Goal: Find specific page/section: Find specific page/section

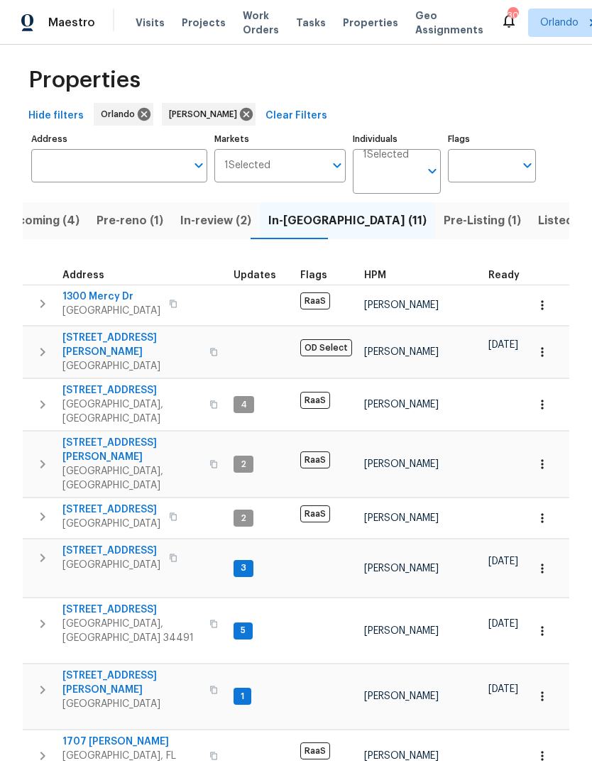
click at [89, 544] on span "[STREET_ADDRESS]" at bounding box center [111, 551] width 98 height 14
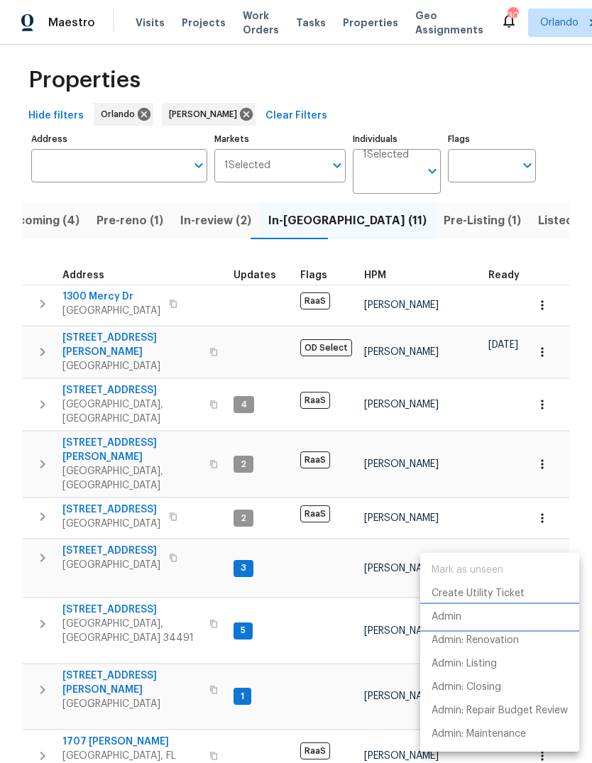
click at [476, 615] on li "Admin" at bounding box center [499, 617] width 159 height 23
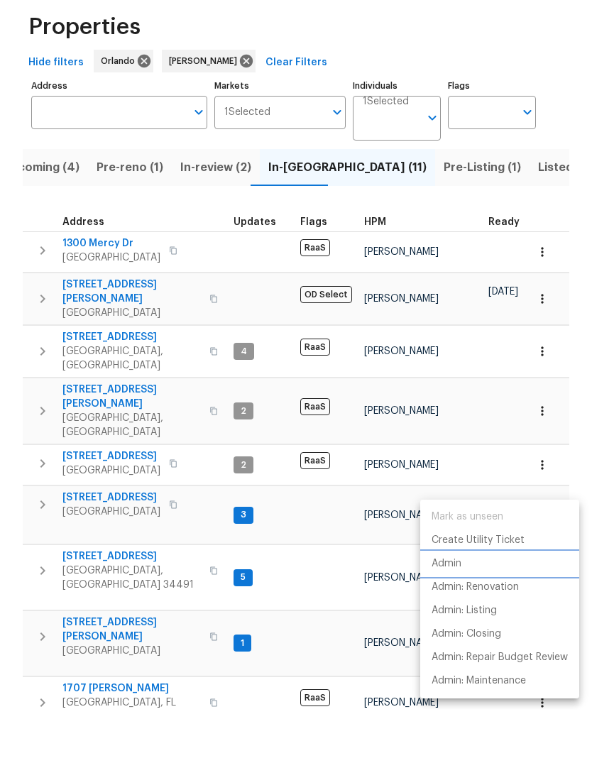
scroll to position [53, 0]
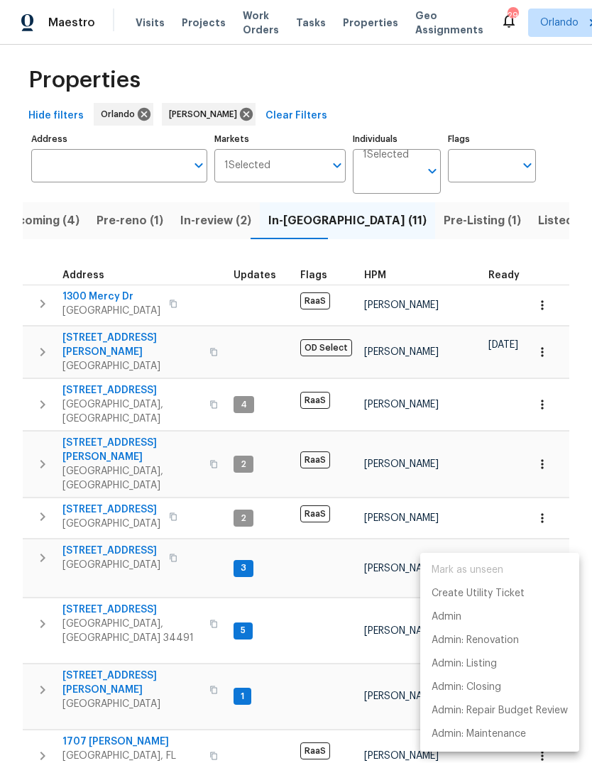
click at [47, 453] on div at bounding box center [296, 381] width 592 height 763
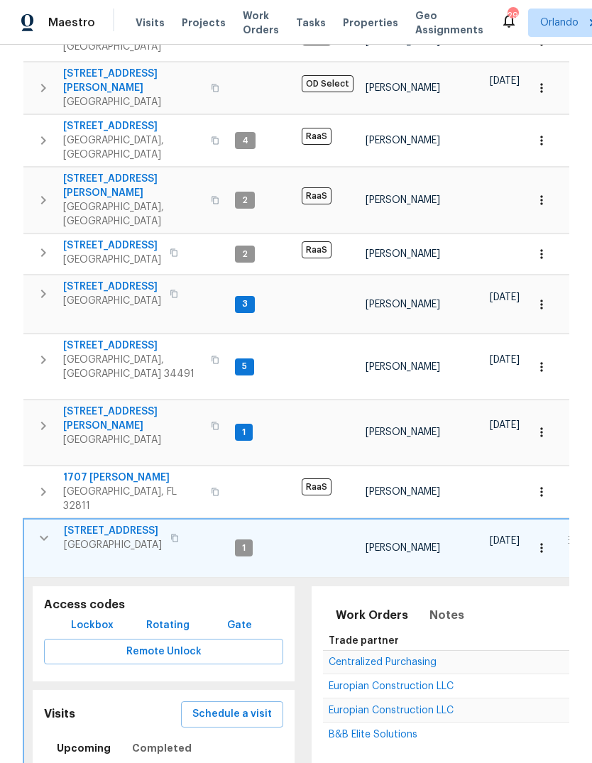
scroll to position [273, 0]
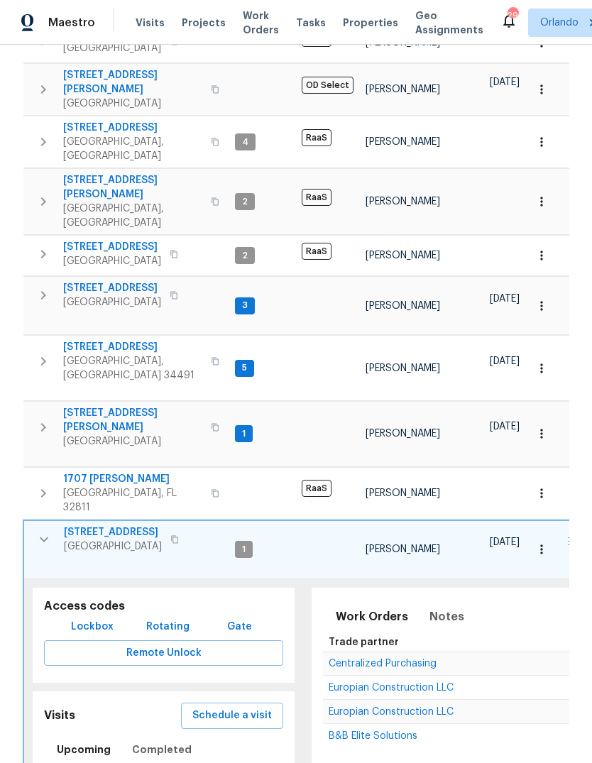
click at [542, 545] on icon "button" at bounding box center [541, 549] width 2 height 9
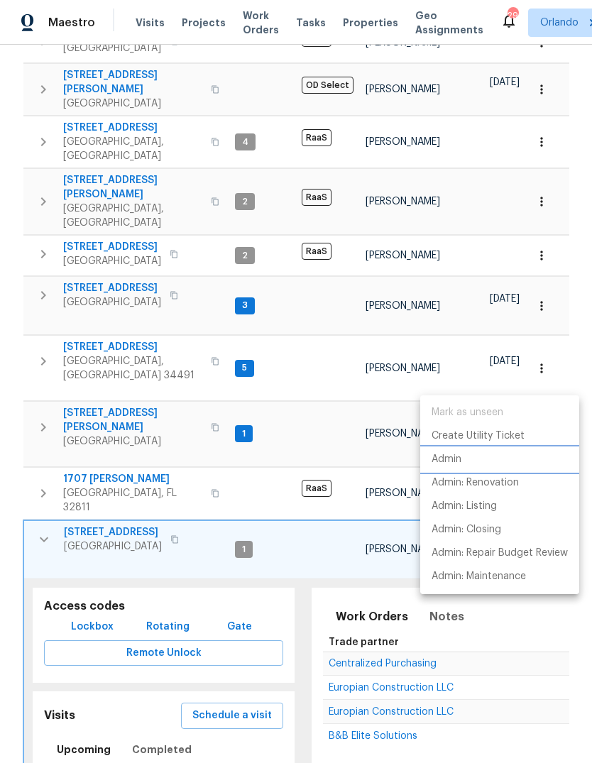
click at [481, 454] on li "Admin" at bounding box center [499, 459] width 159 height 23
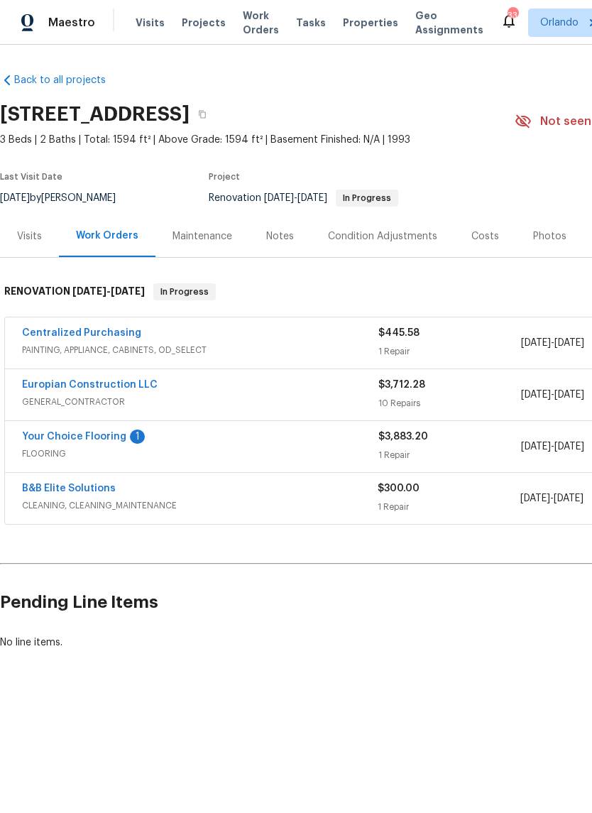
click at [286, 236] on div "Notes" at bounding box center [280, 236] width 28 height 14
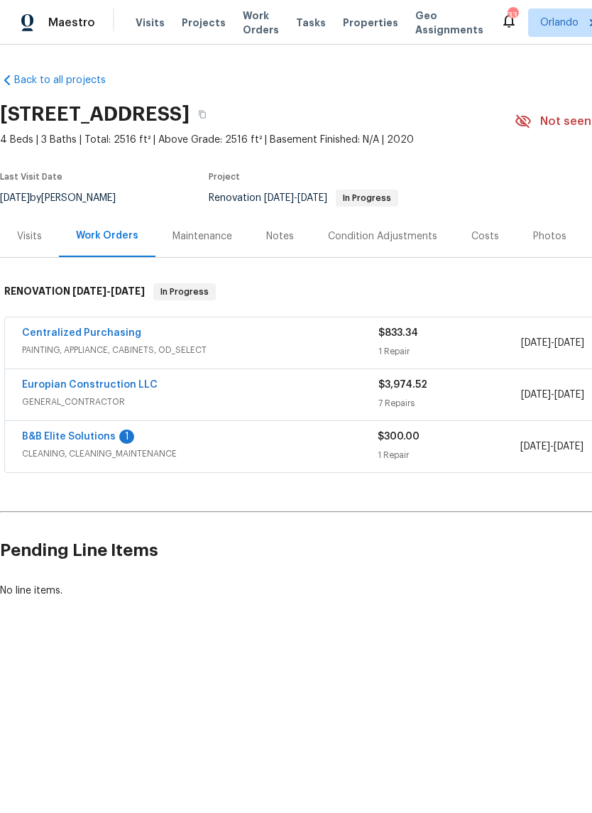
click at [106, 387] on link "Europian Construction LLC" at bounding box center [90, 385] width 136 height 10
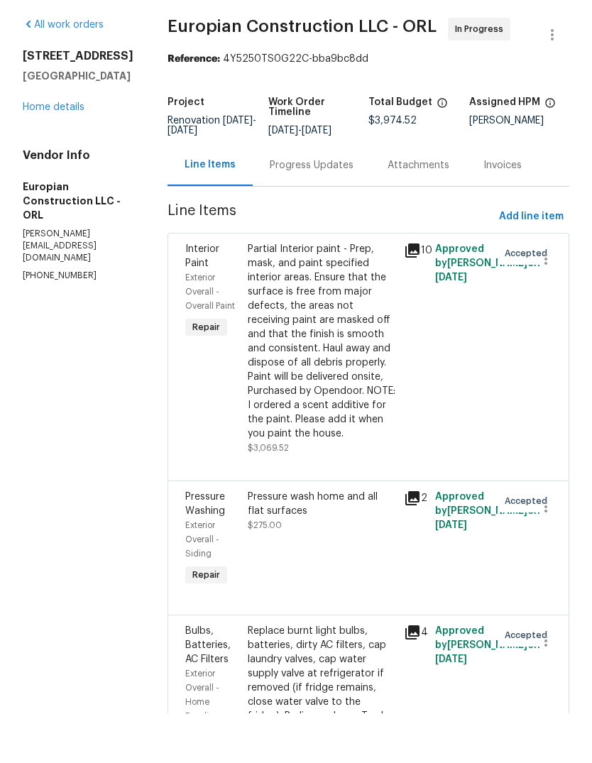
scroll to position [53, 0]
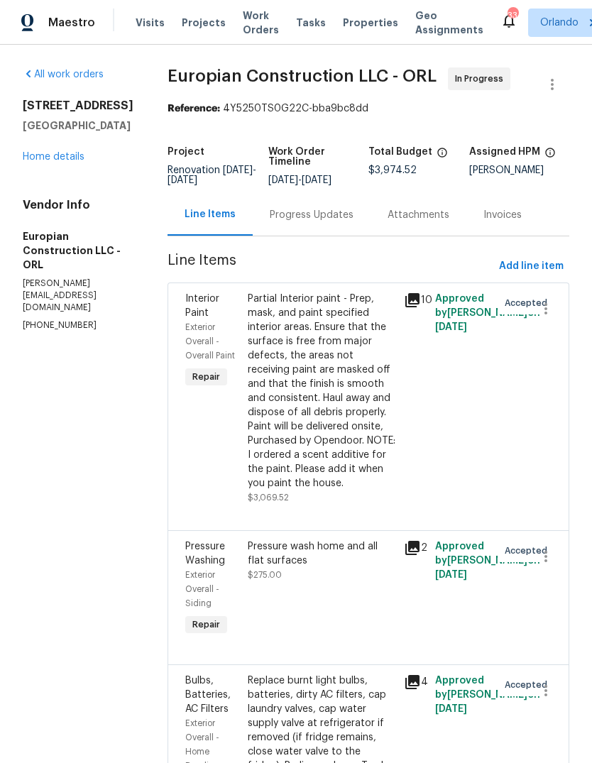
click at [332, 208] on div "Progress Updates" at bounding box center [312, 215] width 84 height 14
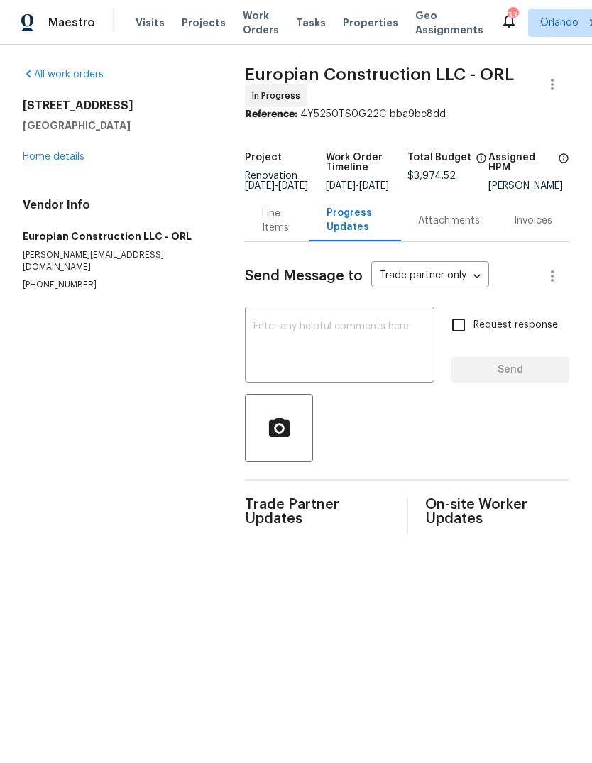
click at [80, 152] on link "Home details" at bounding box center [54, 157] width 62 height 10
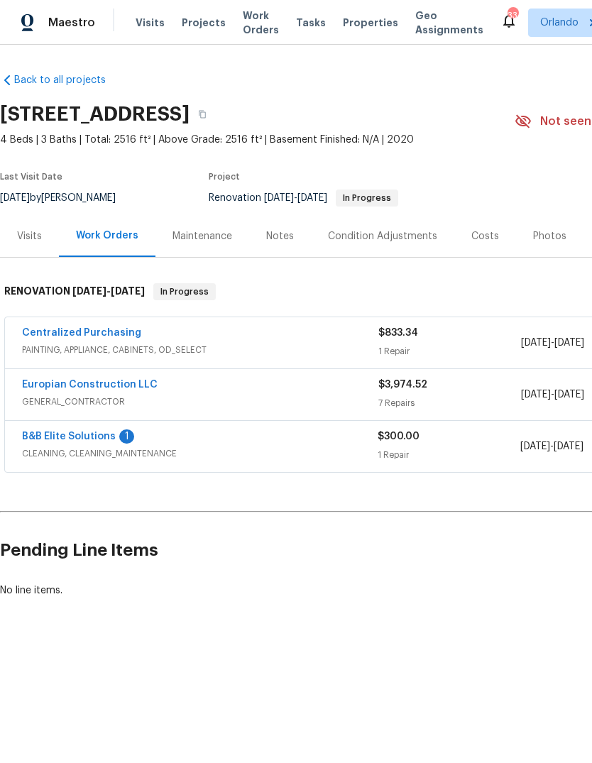
click at [292, 236] on div "Notes" at bounding box center [280, 236] width 62 height 42
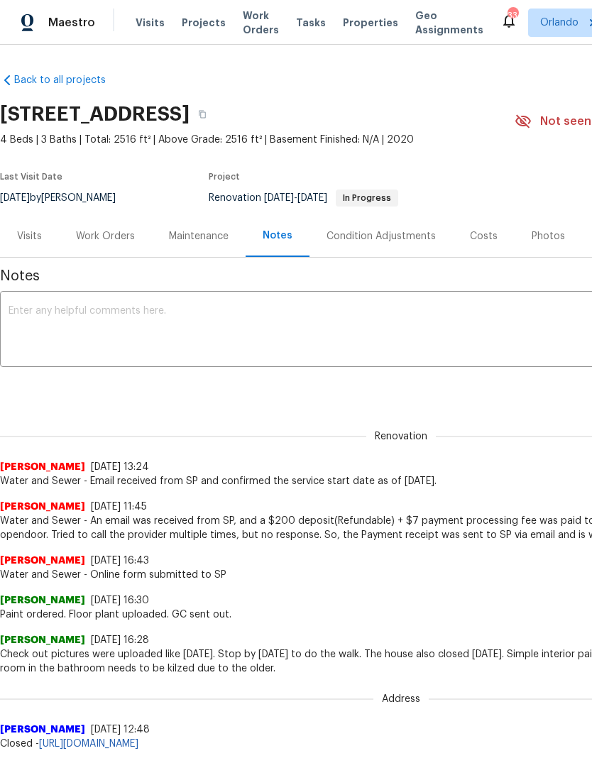
click at [92, 229] on div "Work Orders" at bounding box center [105, 236] width 59 height 14
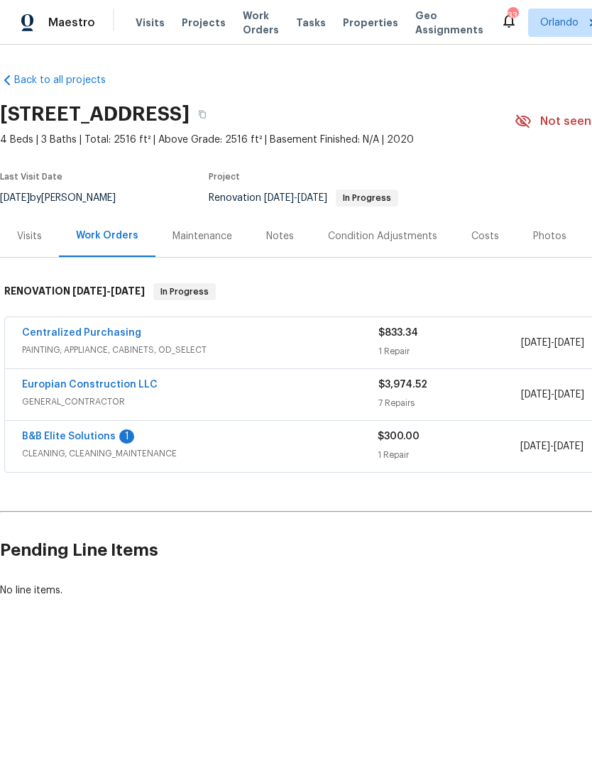
click at [53, 439] on link "B&B Elite Solutions" at bounding box center [69, 437] width 94 height 10
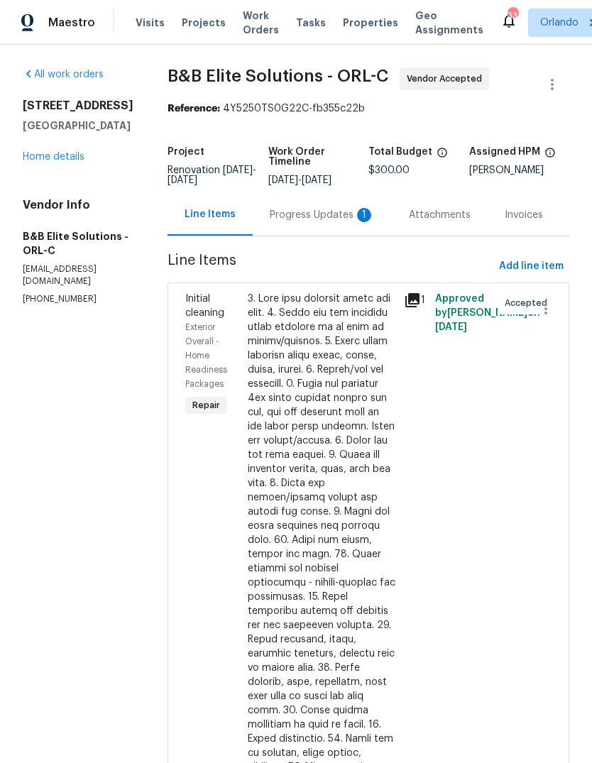
click at [310, 222] on div "Progress Updates 1" at bounding box center [322, 215] width 105 height 14
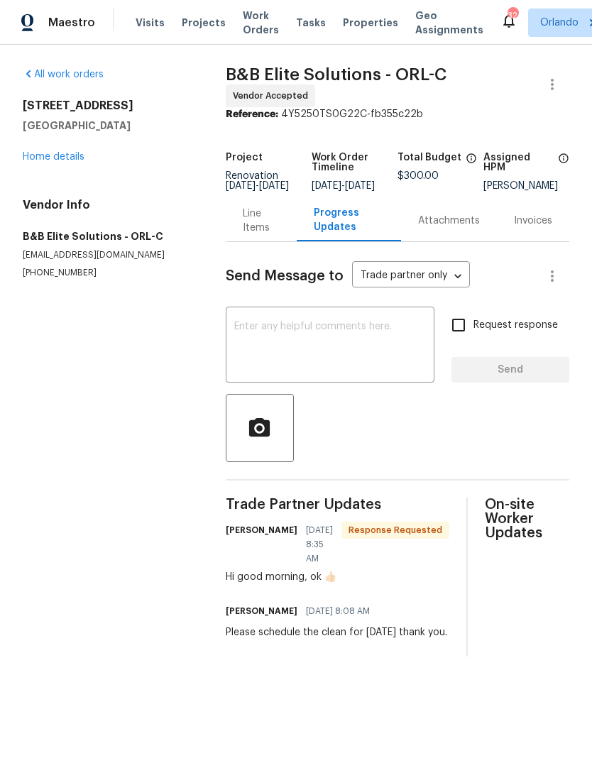
click at [58, 153] on link "Home details" at bounding box center [54, 157] width 62 height 10
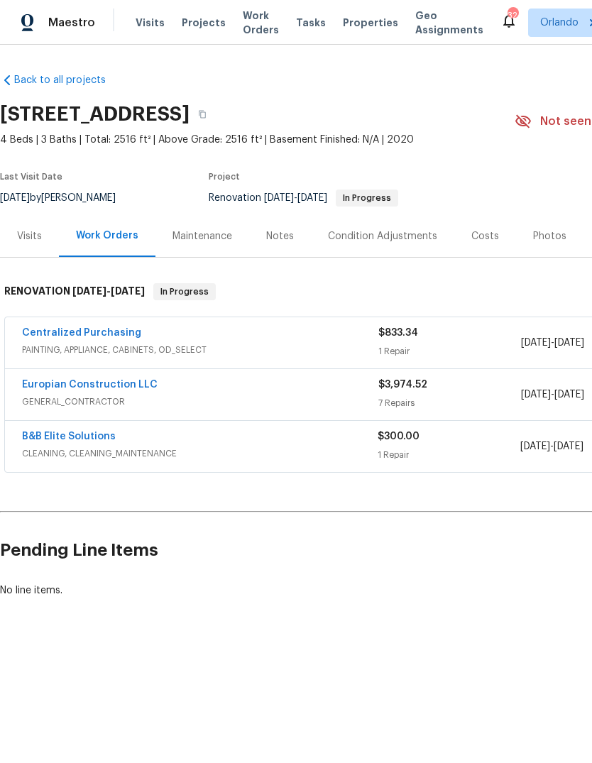
scroll to position [0, 32]
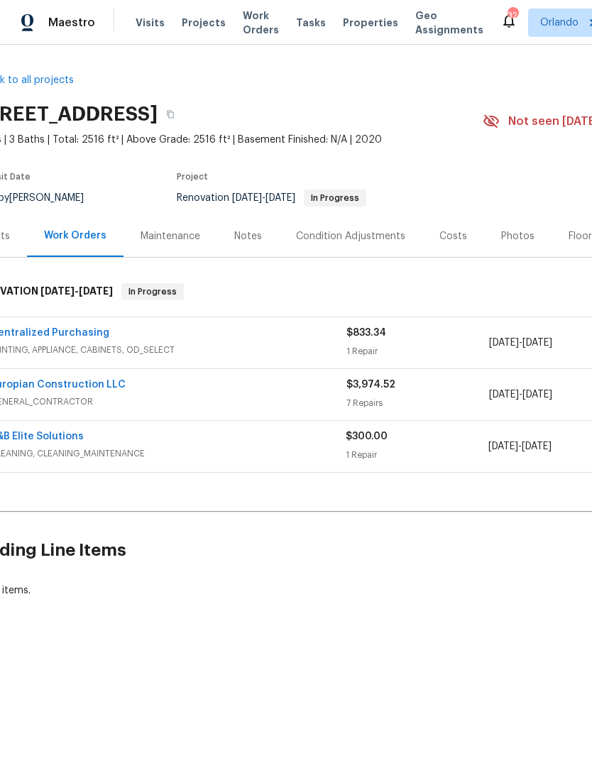
click at [258, 228] on div "Notes" at bounding box center [248, 236] width 62 height 42
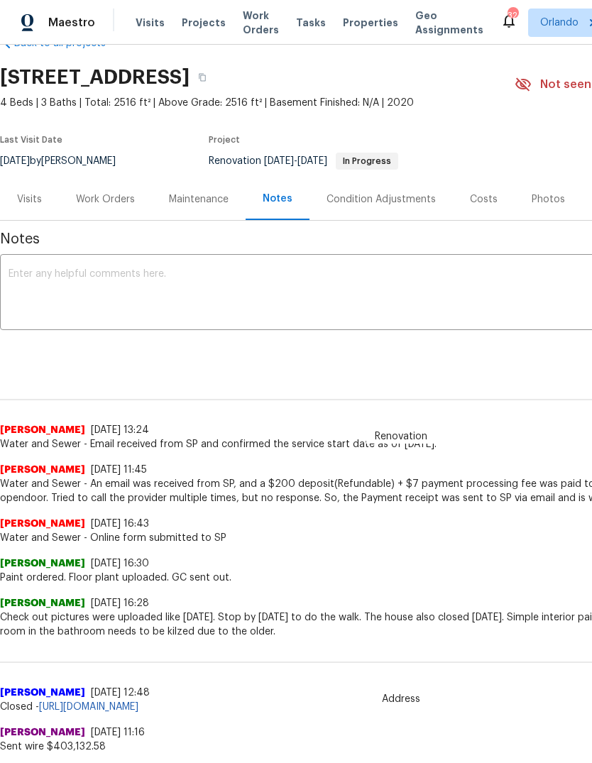
scroll to position [38, 0]
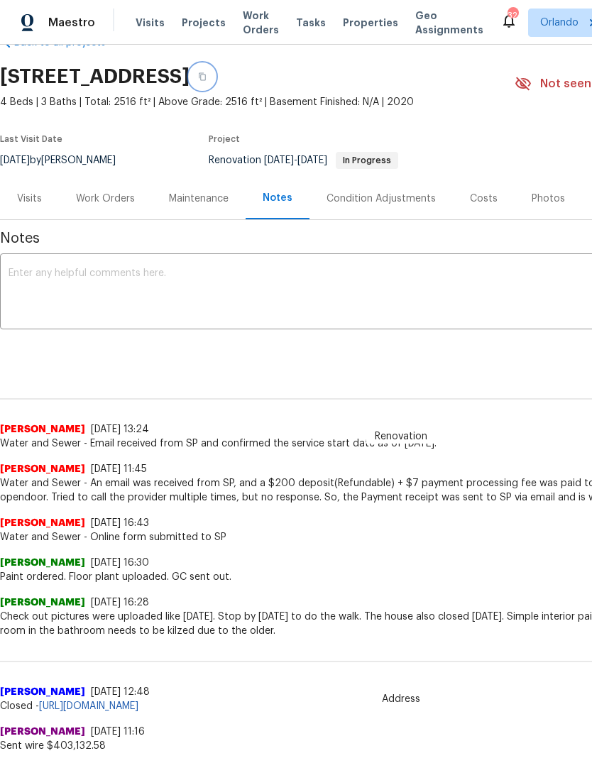
click at [215, 76] on button "button" at bounding box center [203, 77] width 26 height 26
